Goal: Task Accomplishment & Management: Manage account settings

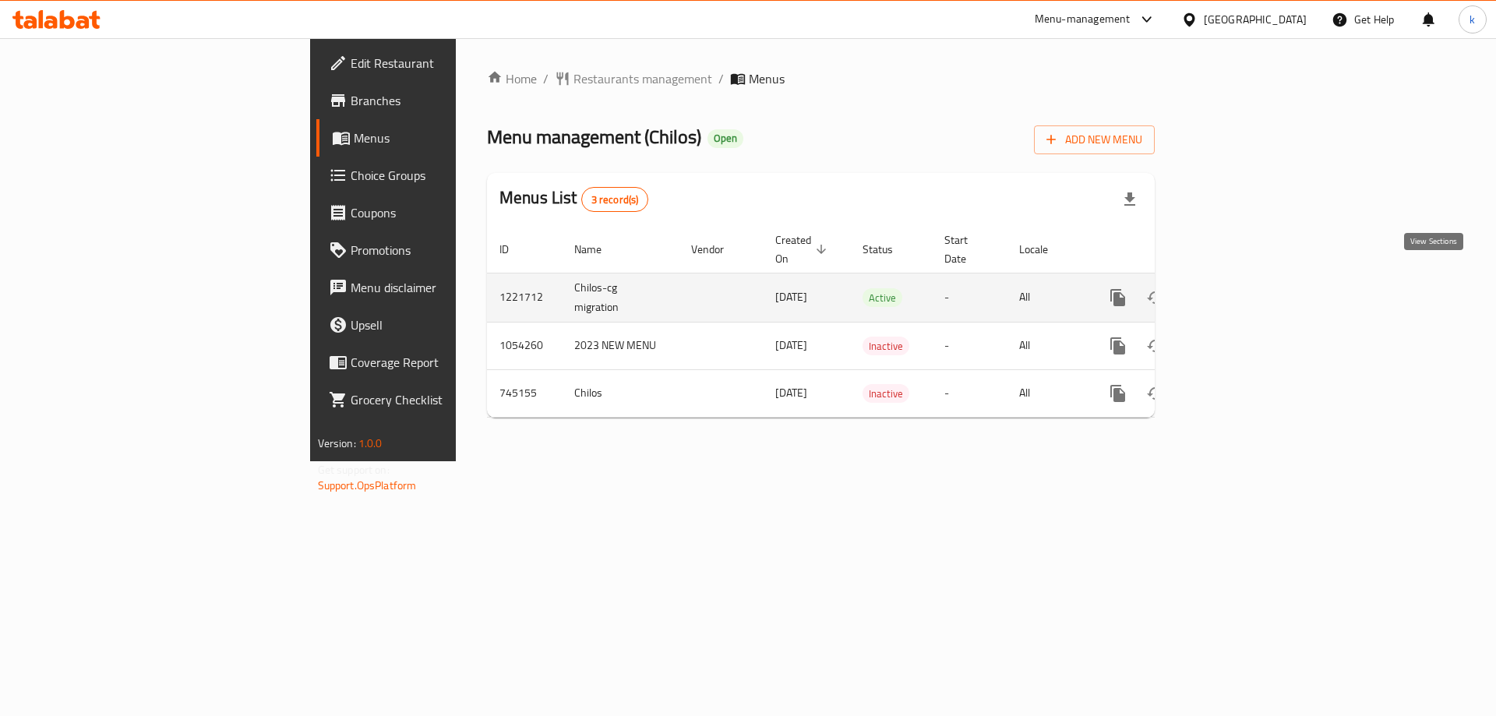
click at [1240, 288] on icon "enhanced table" at bounding box center [1230, 297] width 19 height 19
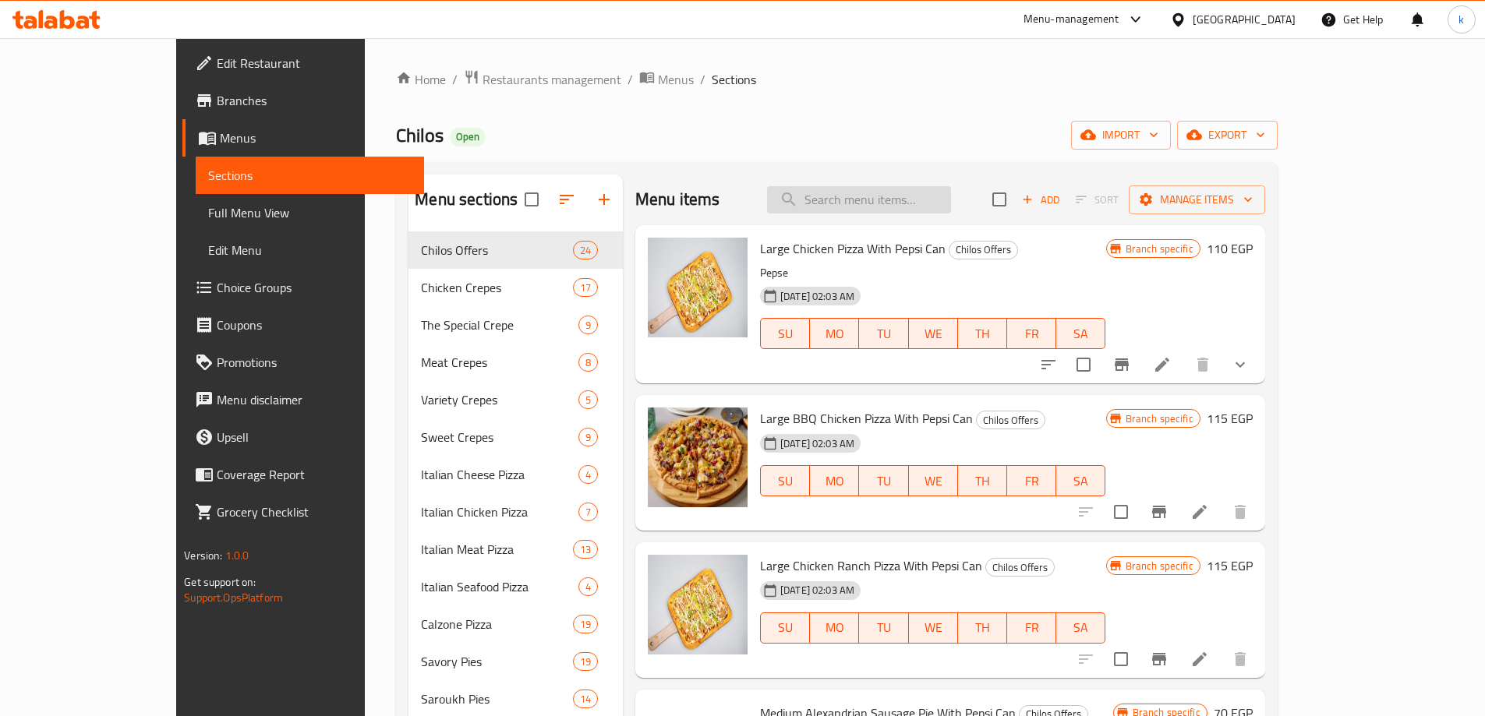
click at [951, 203] on input "search" at bounding box center [859, 199] width 184 height 27
paste input "Pane Crepe"
type input "Pane Crepe"
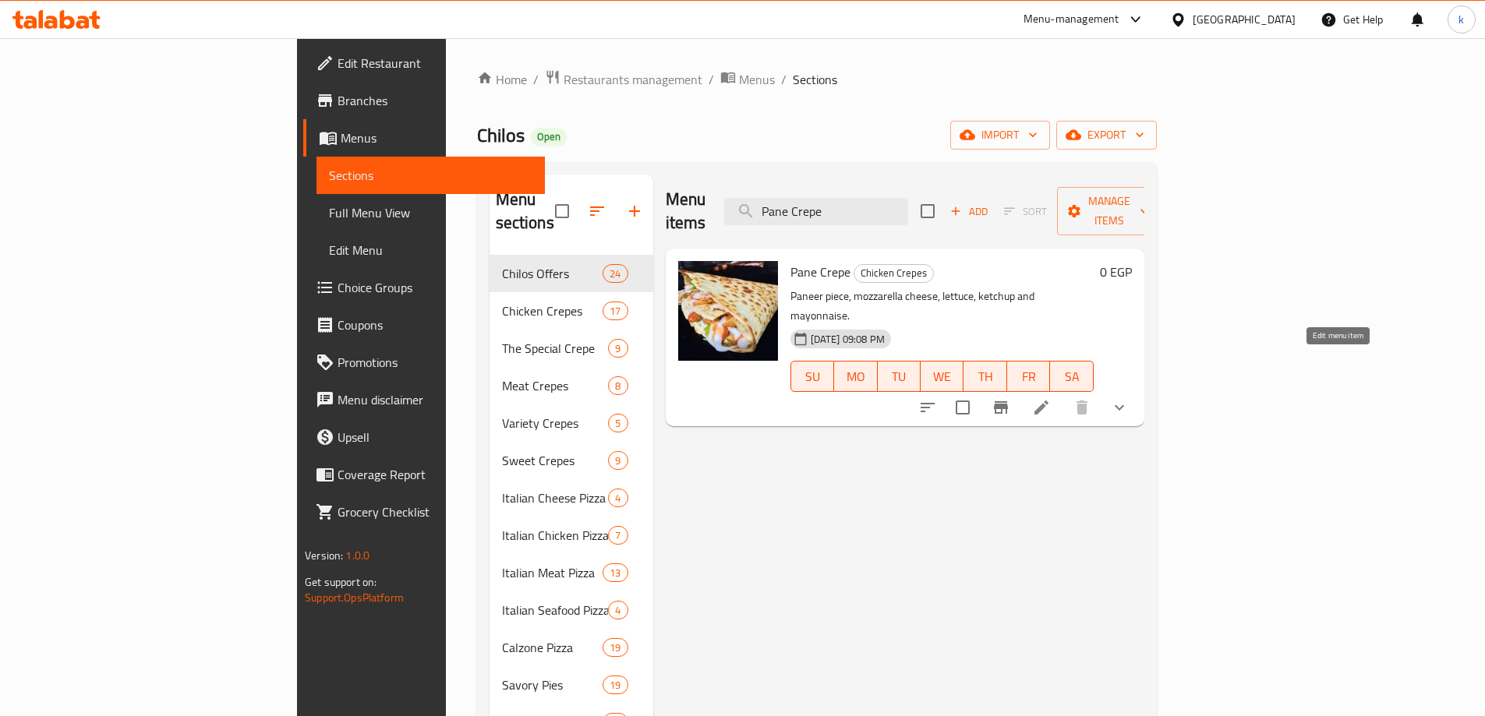
click at [1048, 401] on icon at bounding box center [1041, 408] width 14 height 14
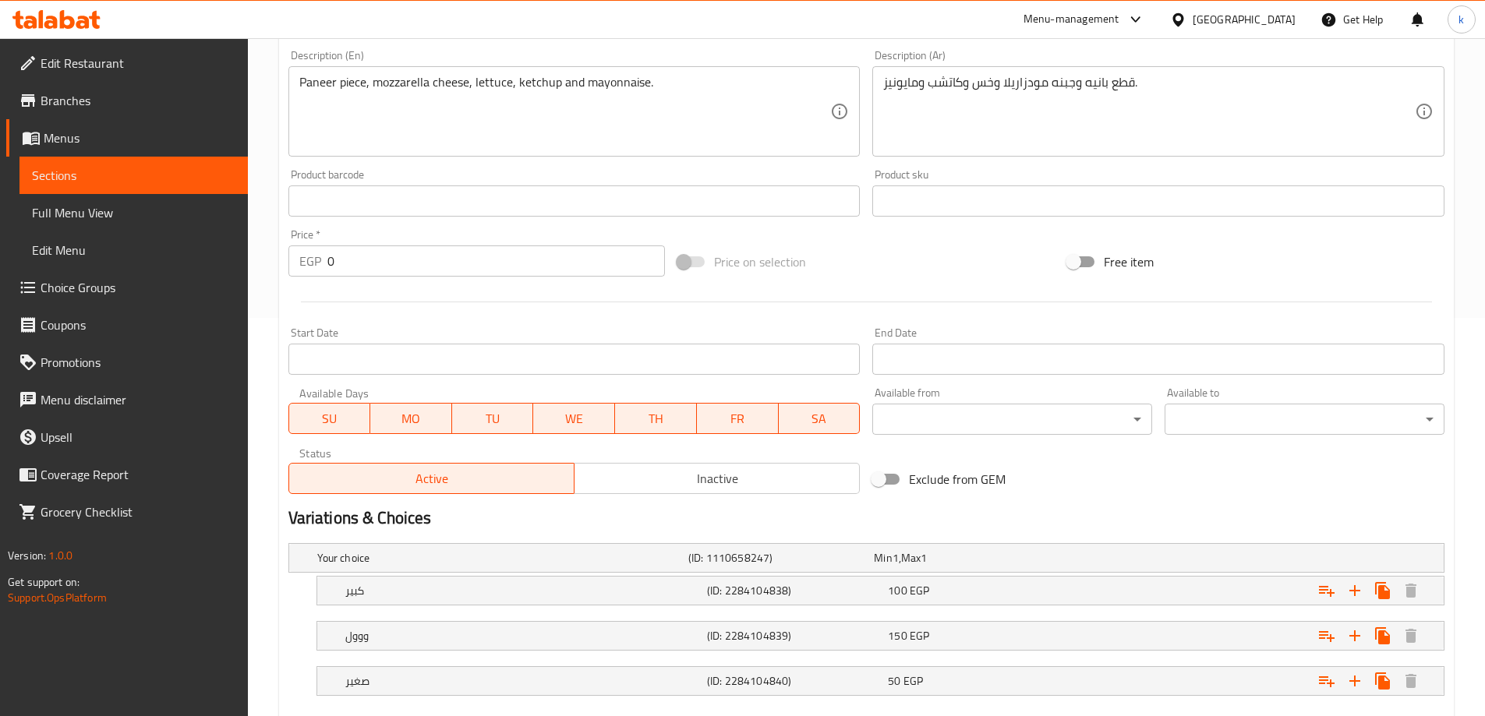
scroll to position [488, 0]
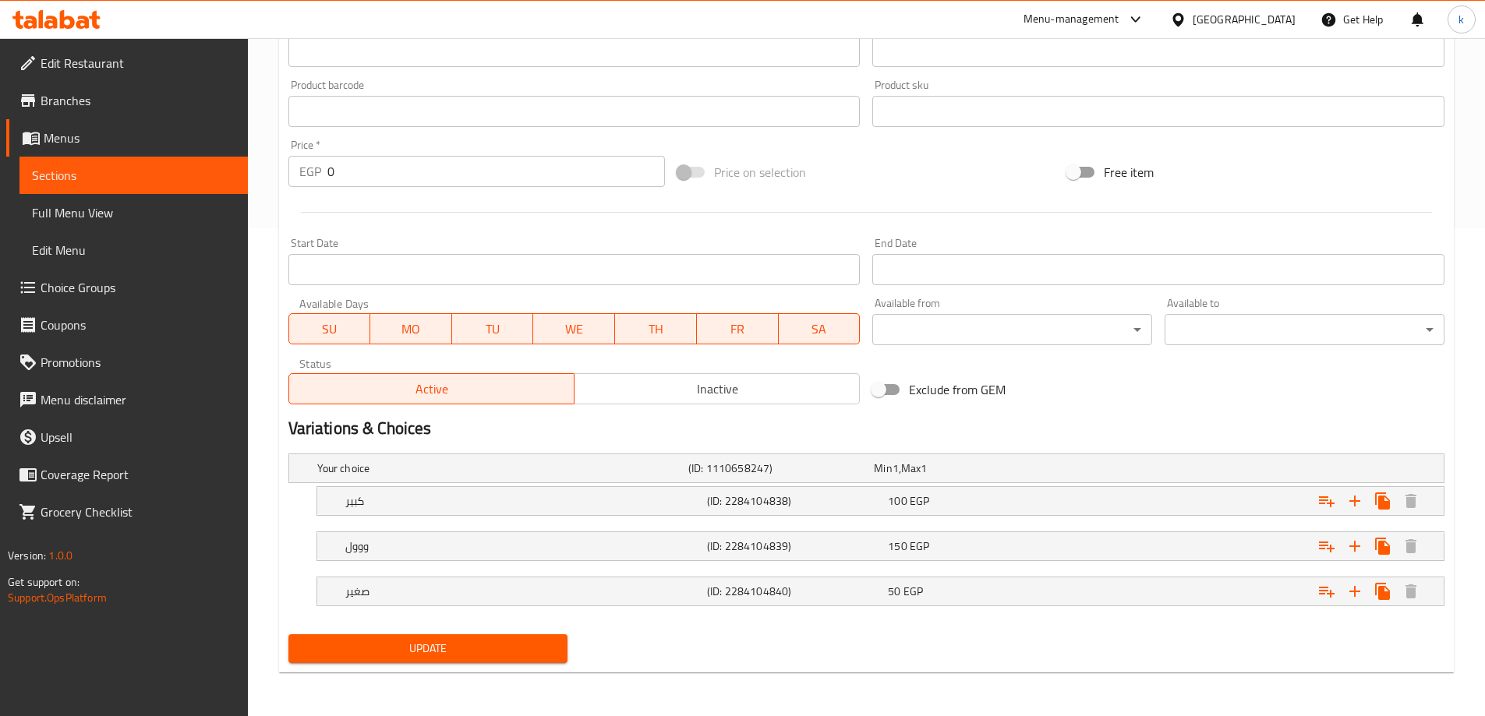
click at [87, 96] on span "Branches" at bounding box center [138, 100] width 195 height 19
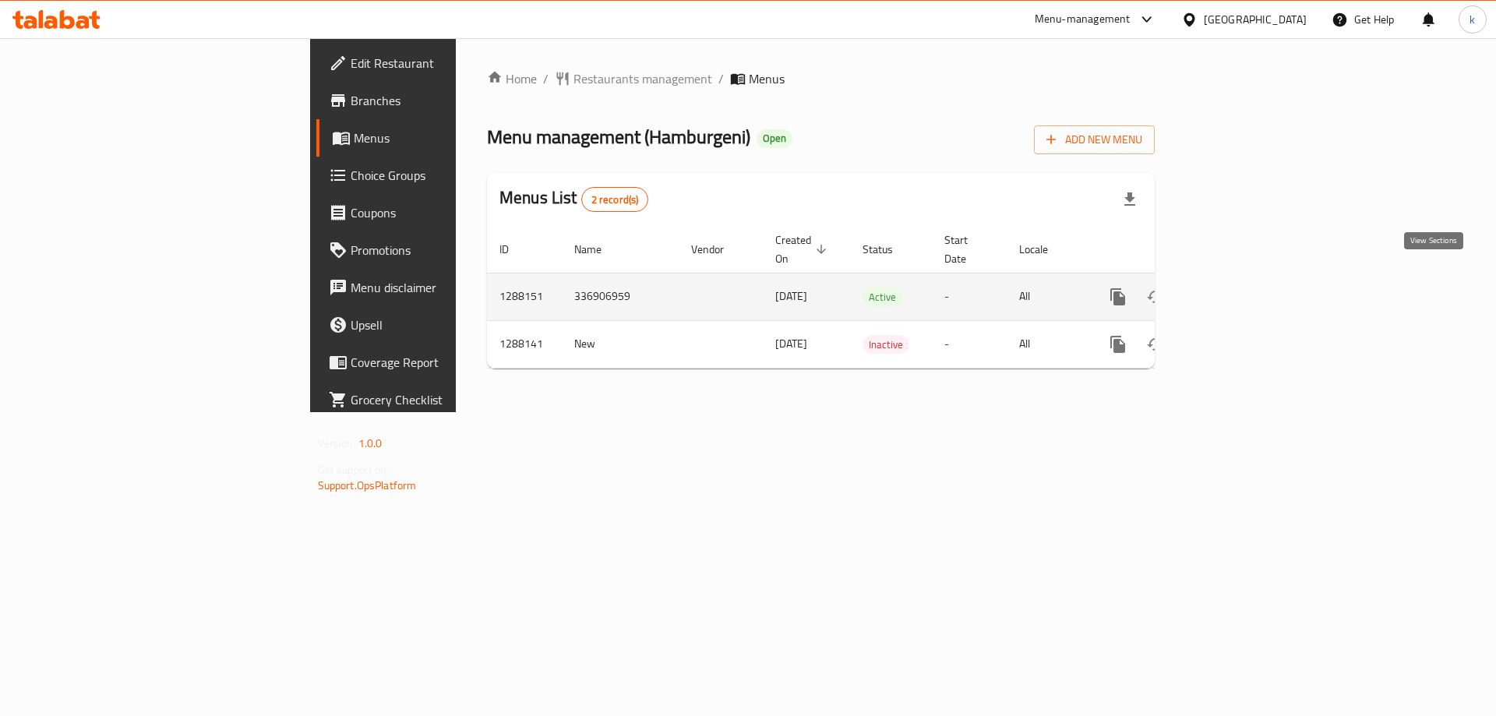
click at [1240, 288] on icon "enhanced table" at bounding box center [1230, 297] width 19 height 19
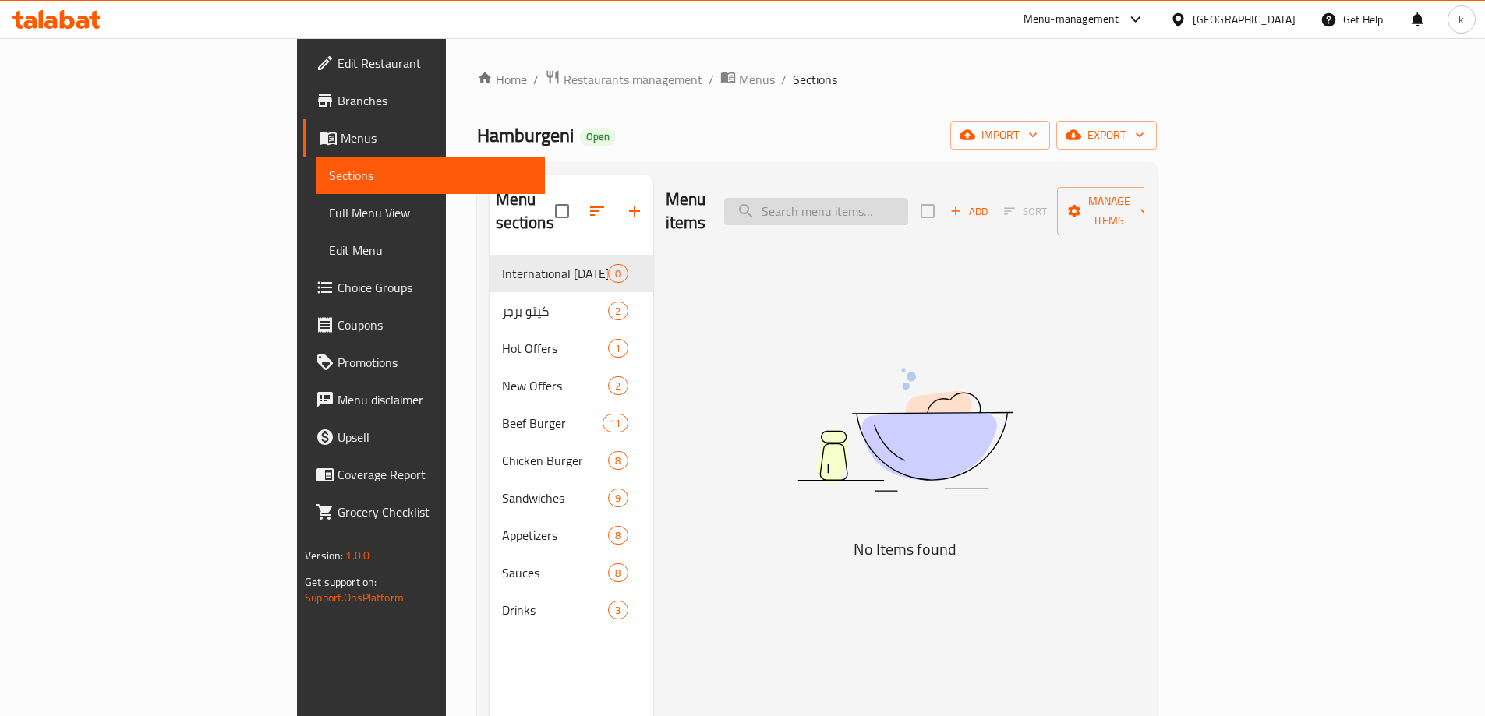
click at [908, 211] on input "search" at bounding box center [816, 211] width 184 height 27
paste input "Mix Offer"
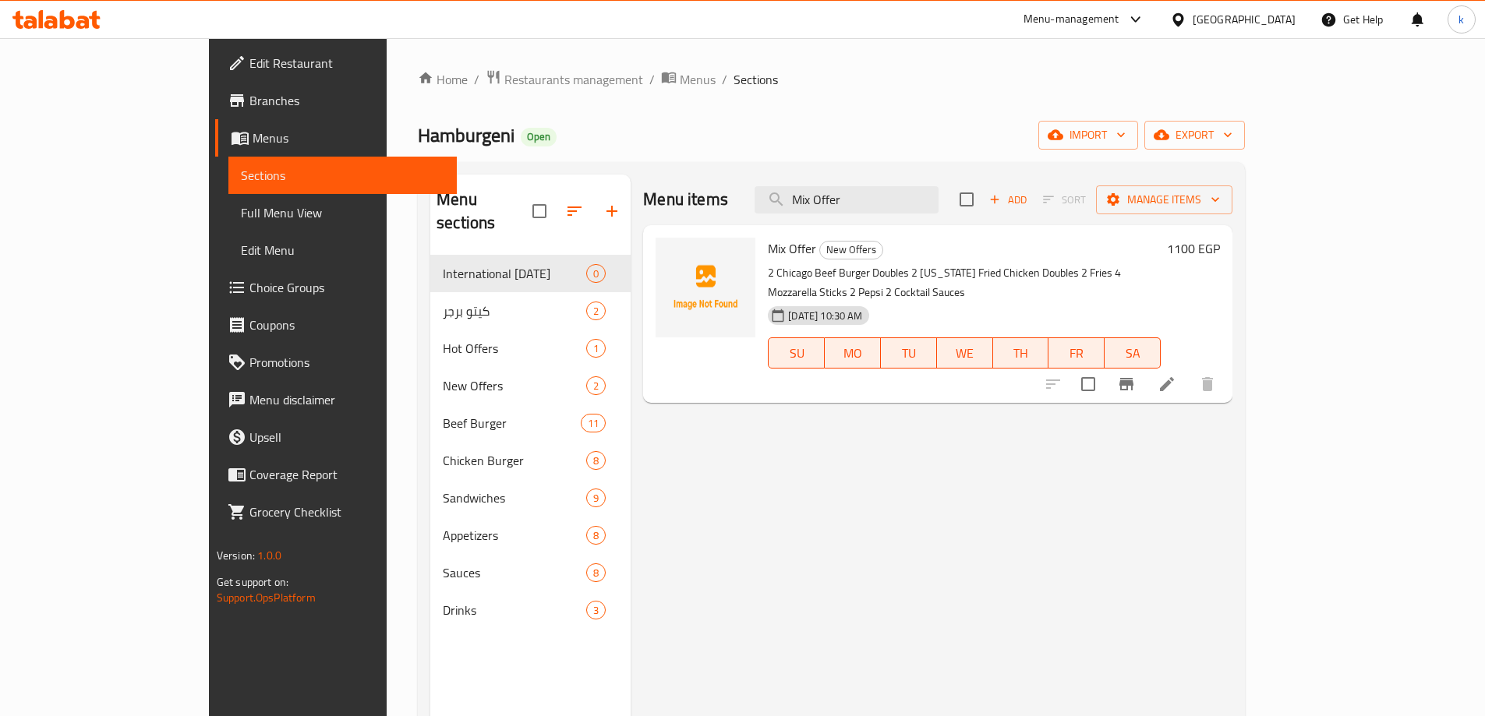
type input "Mix Offer"
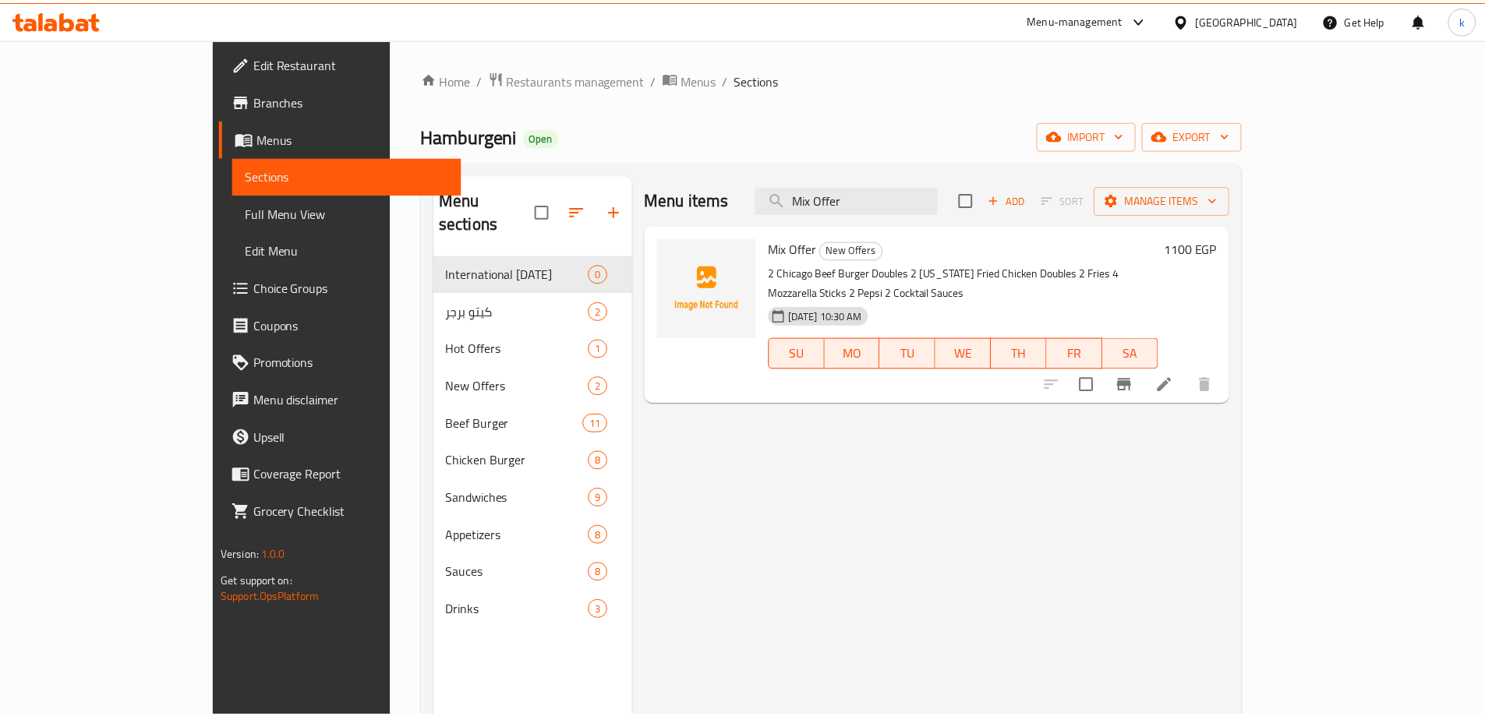
scroll to position [218, 0]
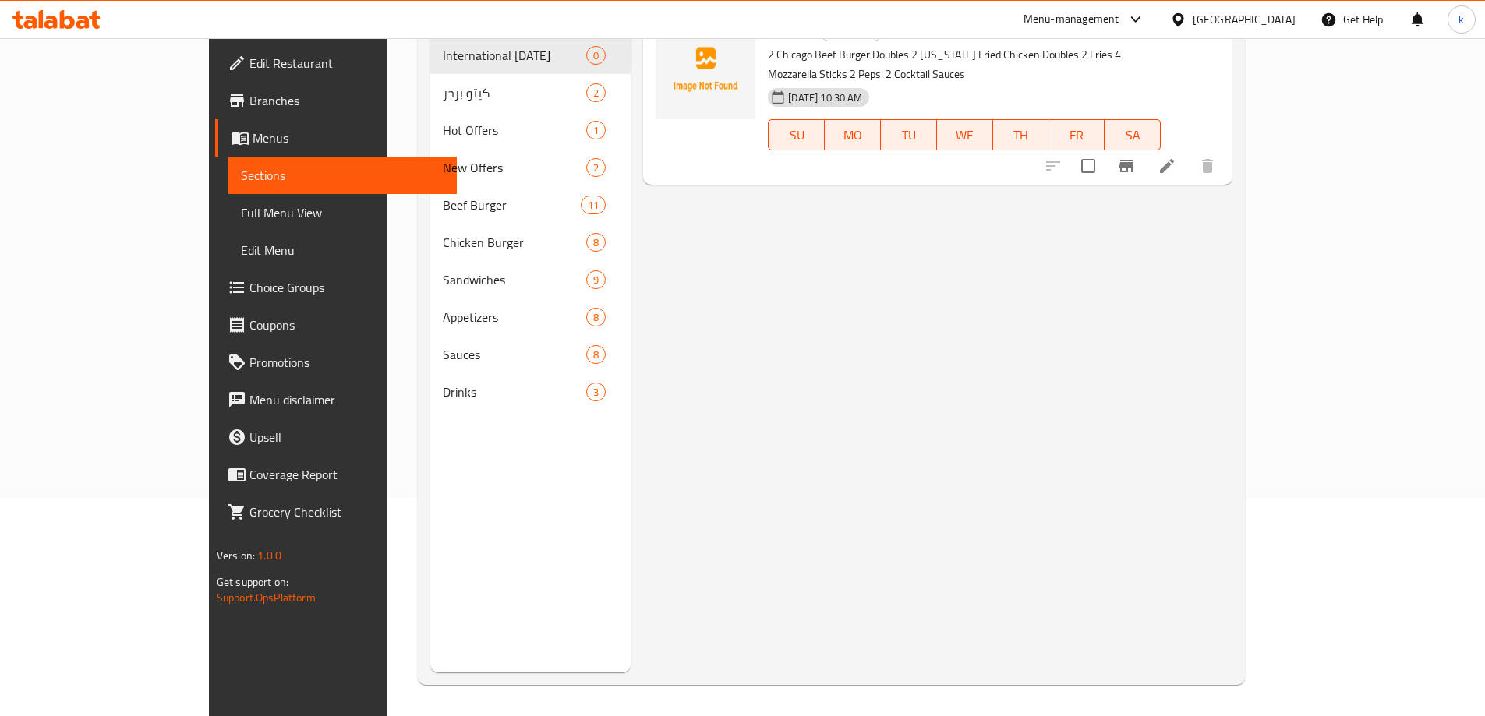
click at [1096, 383] on div "Menu items Mix Offer Add Sort Manage items Mix Offer New Offers 2 Chicago Beef …" at bounding box center [932, 314] width 602 height 716
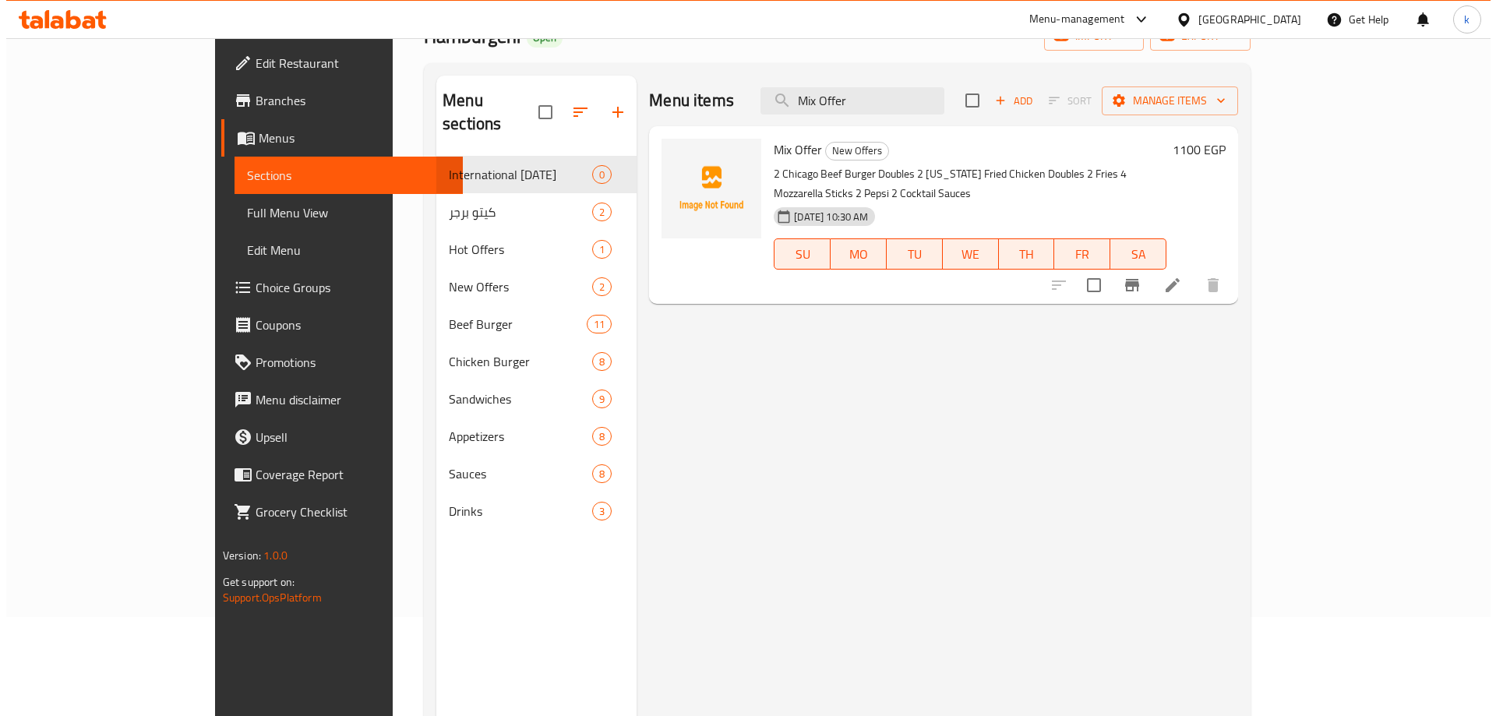
scroll to position [0, 0]
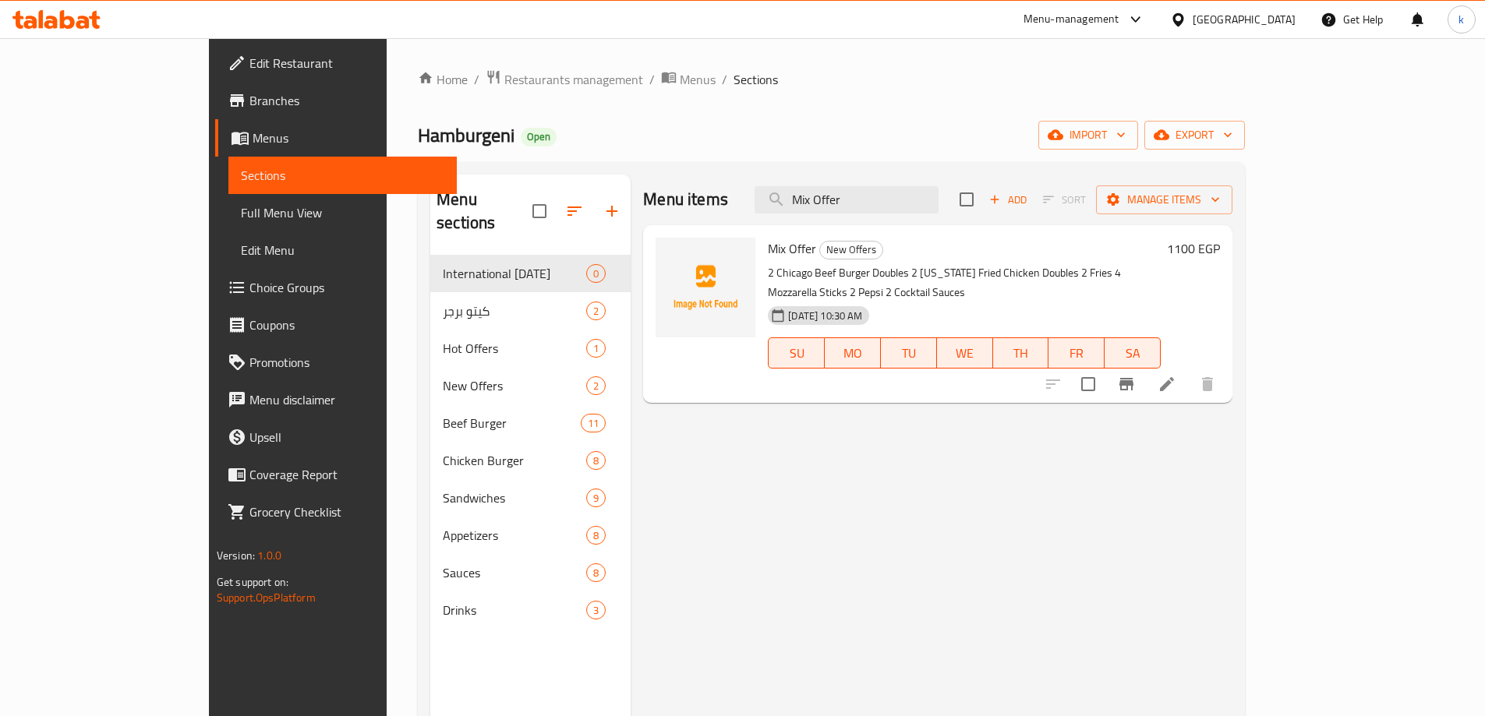
click at [253, 145] on span "Menus" at bounding box center [349, 138] width 192 height 19
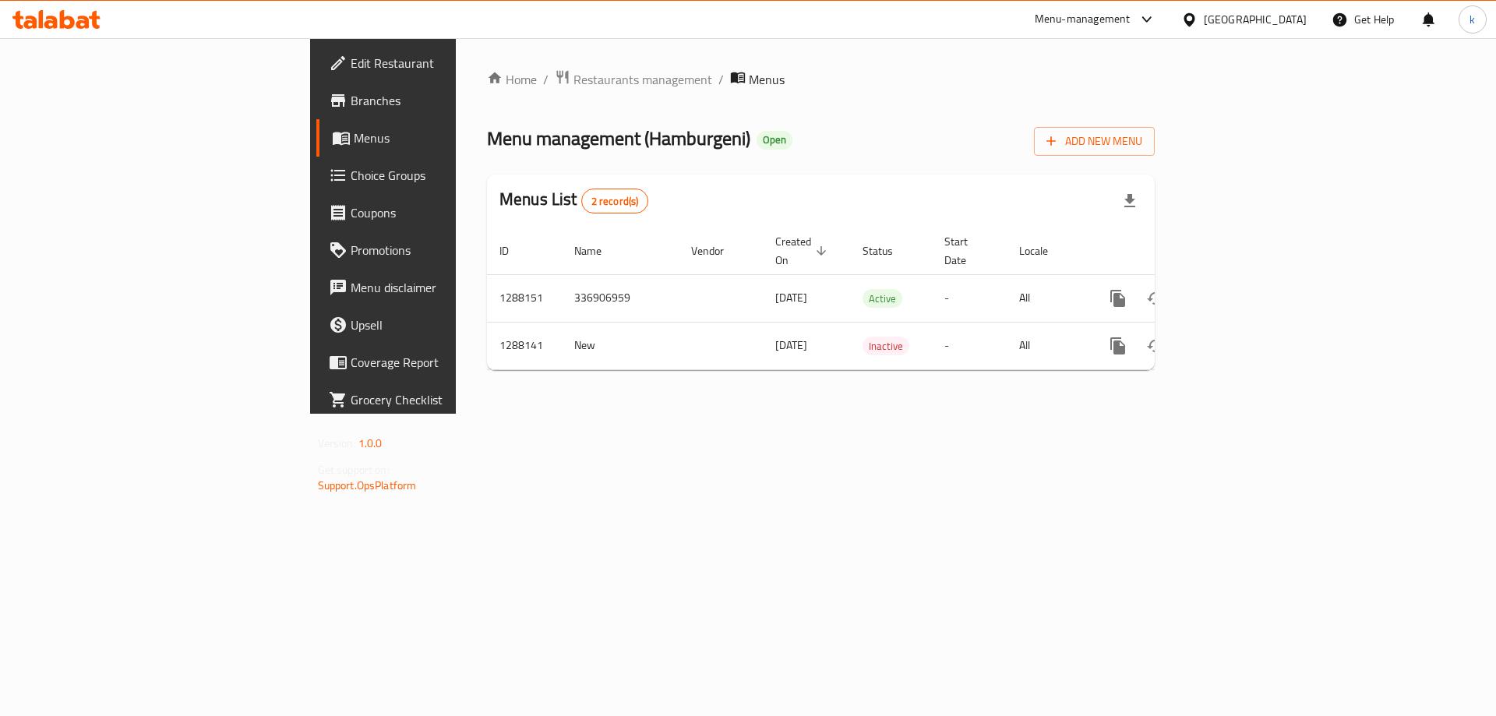
click at [316, 78] on link "Edit Restaurant" at bounding box center [438, 62] width 244 height 37
